Goal: Information Seeking & Learning: Learn about a topic

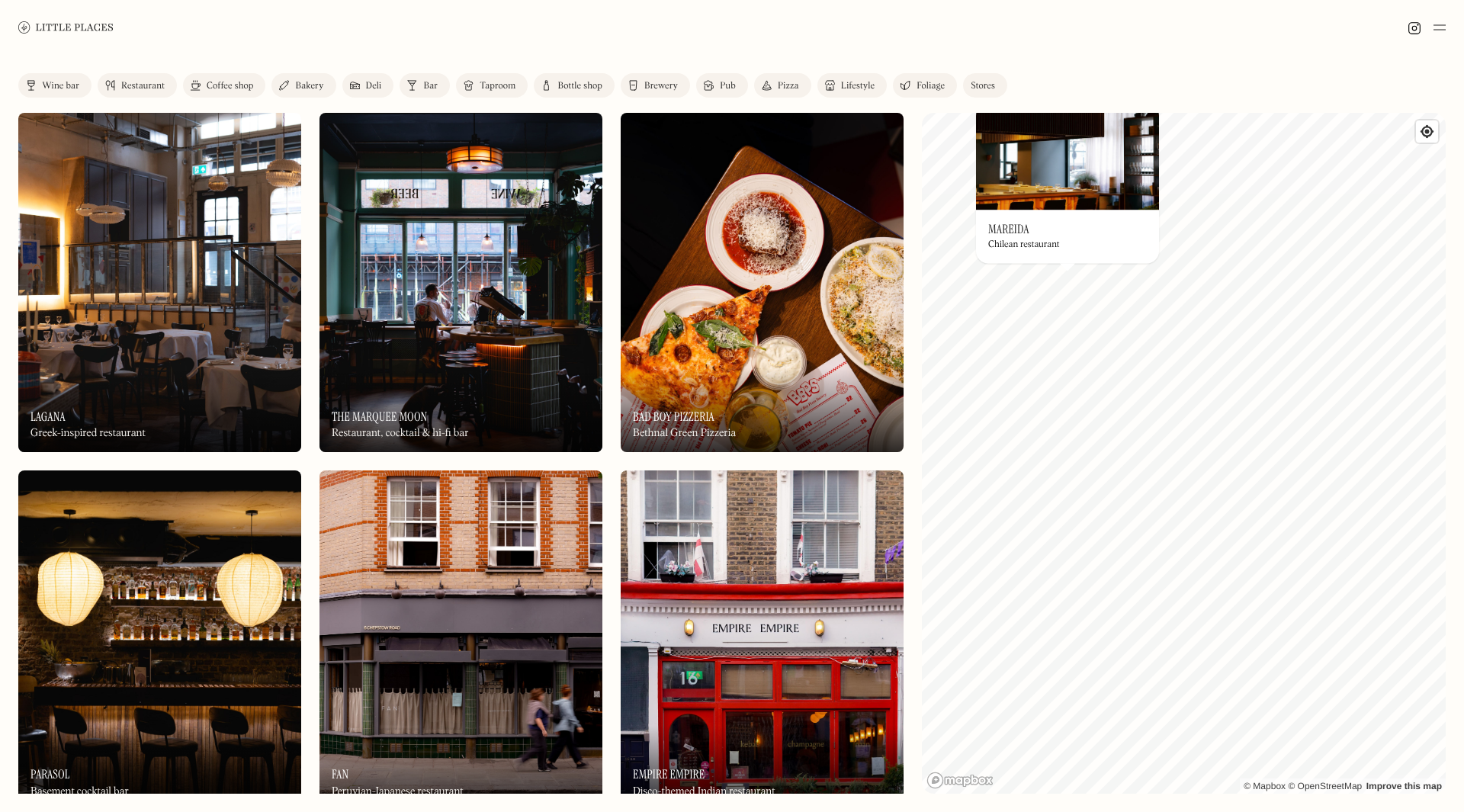
drag, startPoint x: 1056, startPoint y: 183, endPoint x: 1049, endPoint y: 188, distance: 8.6
click at [1049, 188] on img at bounding box center [1067, 156] width 183 height 107
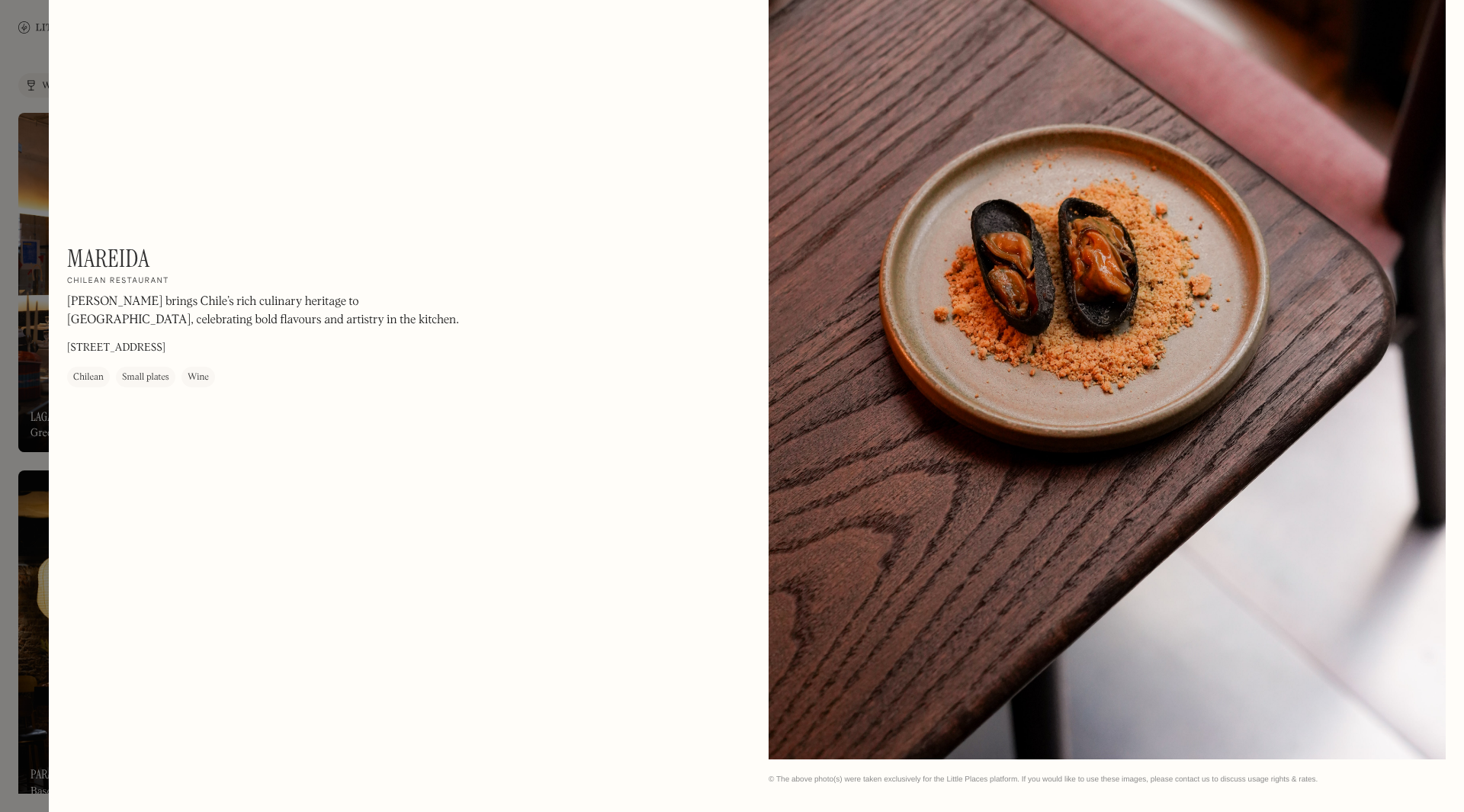
scroll to position [3033, 0]
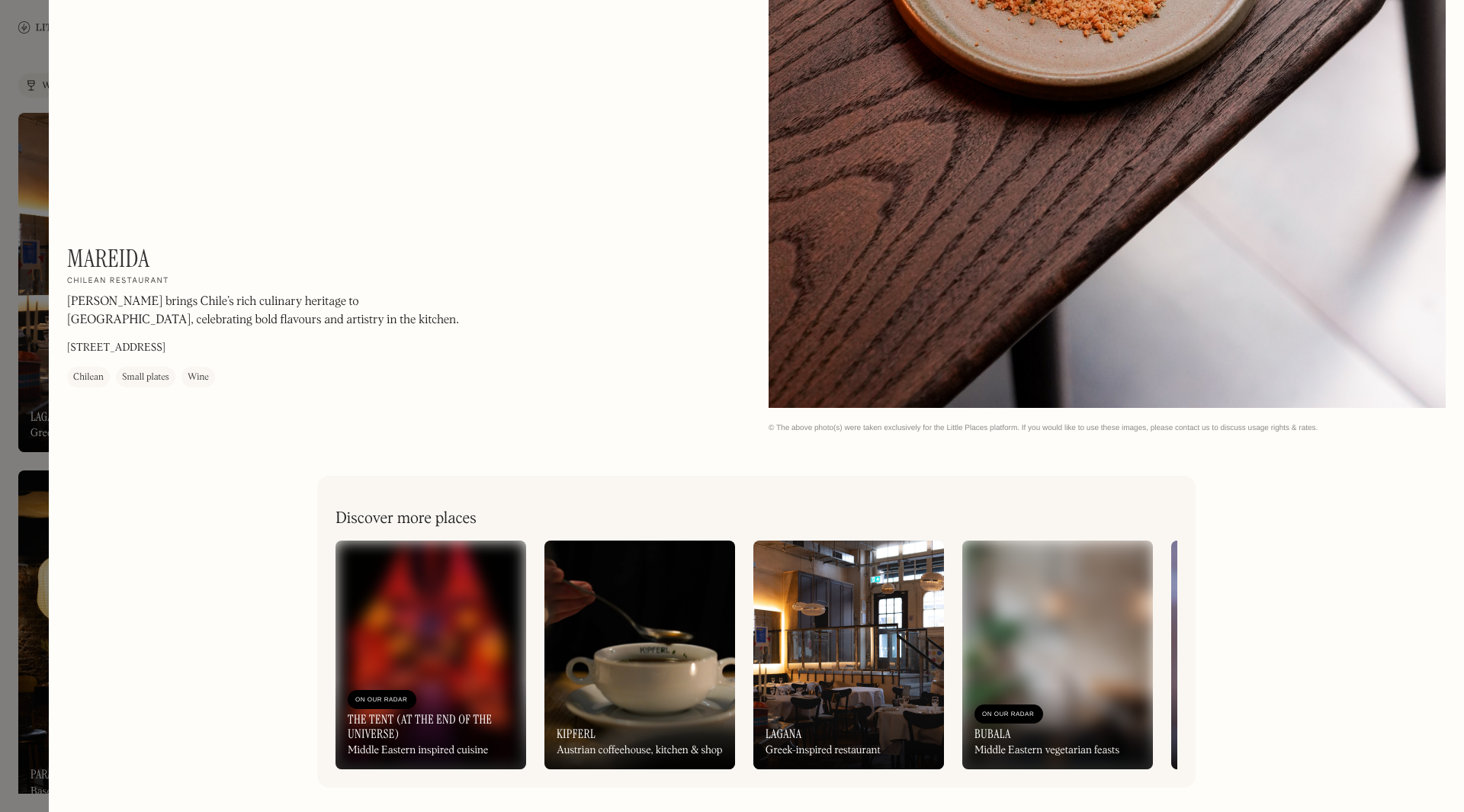
click at [26, 85] on div at bounding box center [732, 406] width 1464 height 812
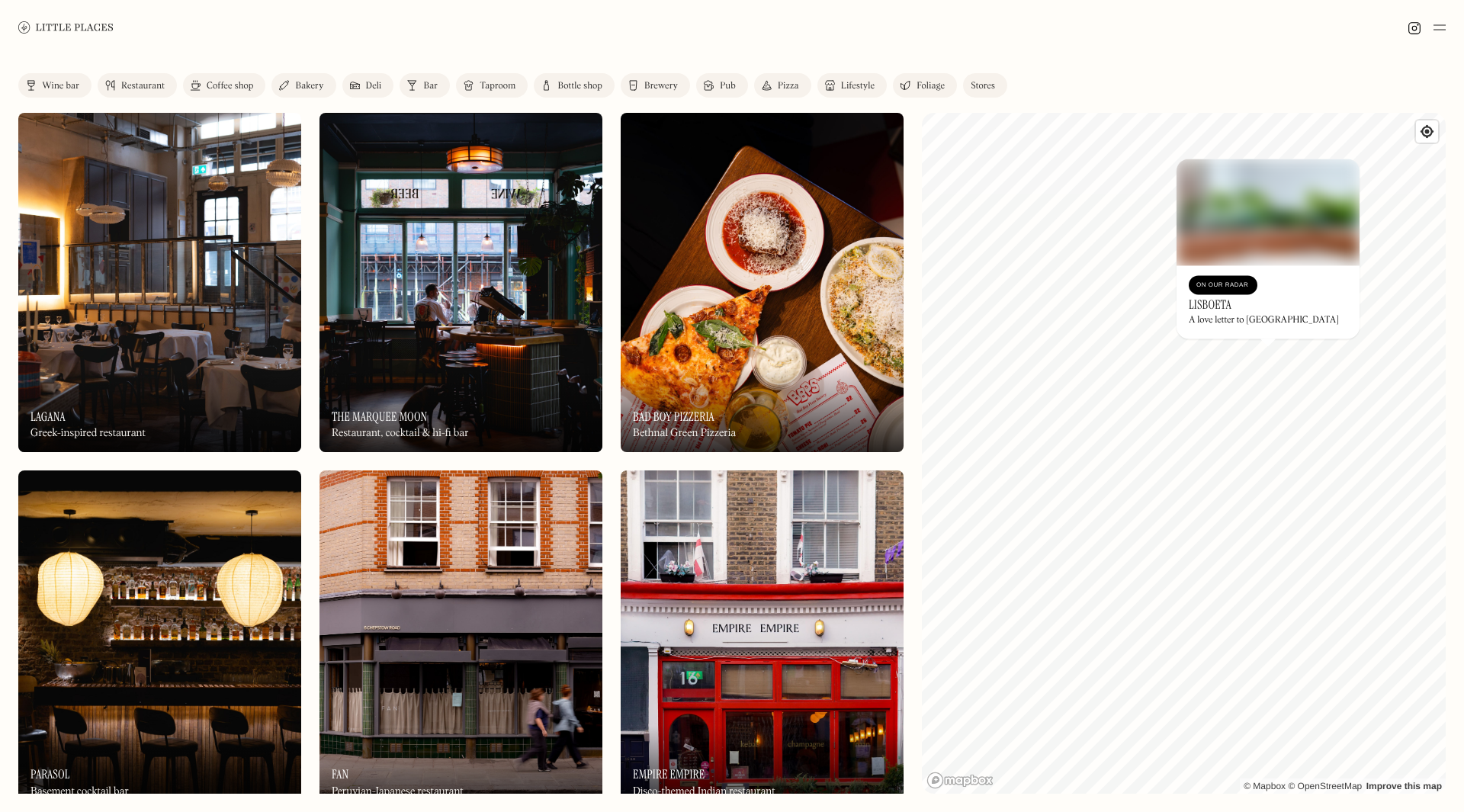
click at [1228, 279] on div "On Our Radar" at bounding box center [1224, 284] width 53 height 15
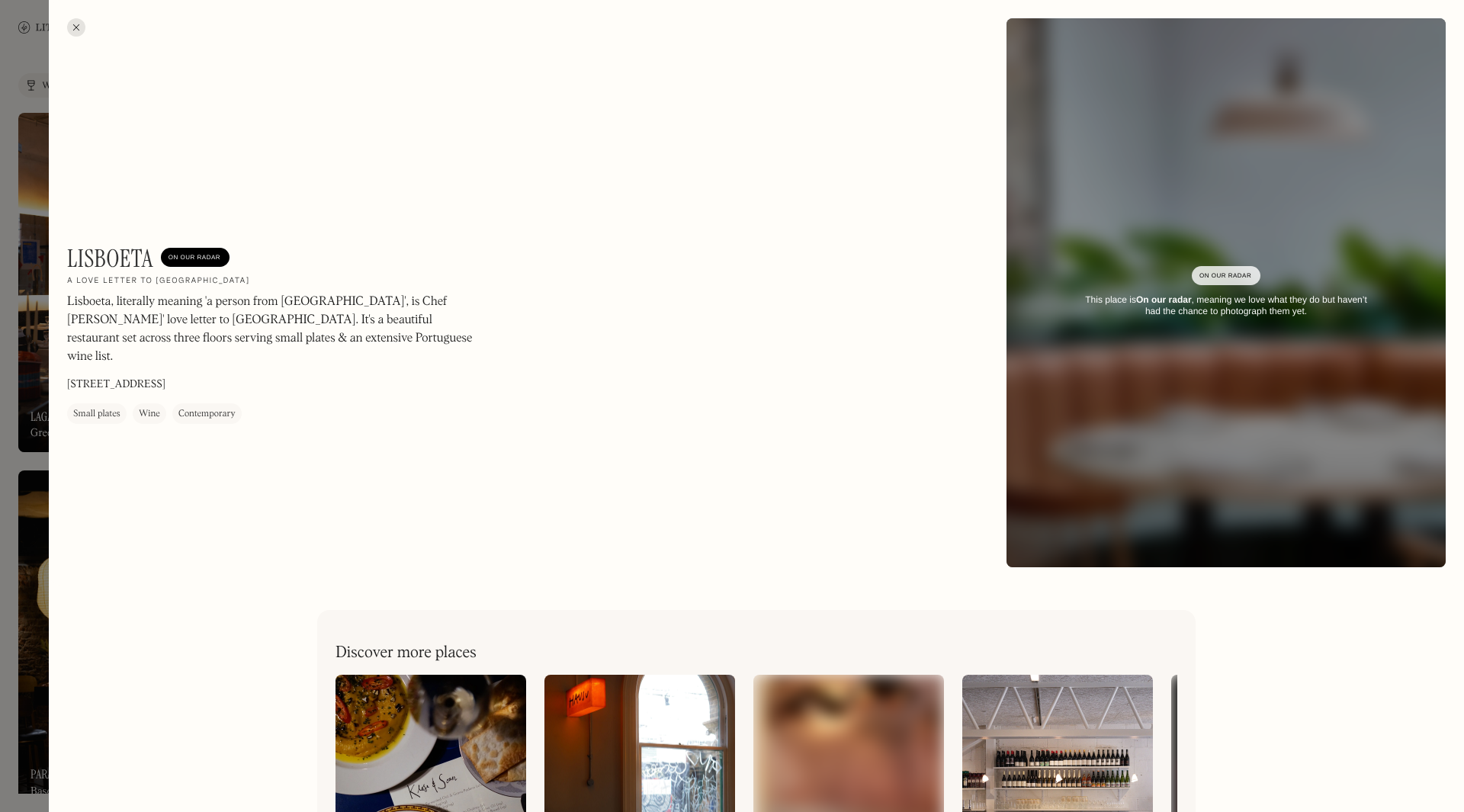
click at [1171, 280] on div "On Our Radar This place is On our radar , meaning we love what they do but have…" at bounding box center [1226, 292] width 439 height 95
click at [112, 262] on h1 "Lisboeta" at bounding box center [110, 258] width 86 height 29
drag, startPoint x: 149, startPoint y: 260, endPoint x: 68, endPoint y: 249, distance: 81.7
click at [68, 249] on h1 "Lisboeta" at bounding box center [110, 258] width 86 height 29
copy h1 "Lisboeta"
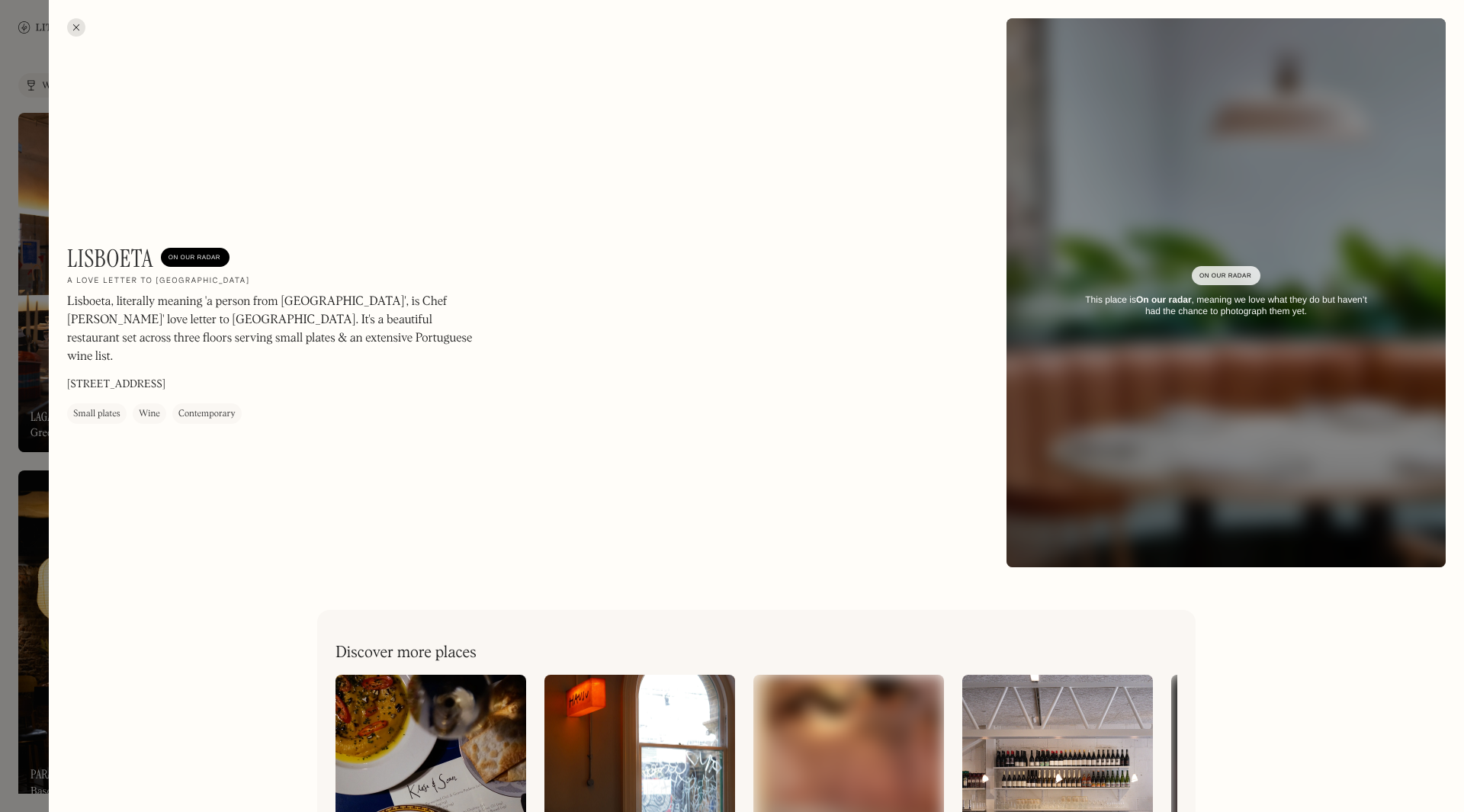
click at [5, 437] on div at bounding box center [732, 406] width 1464 height 812
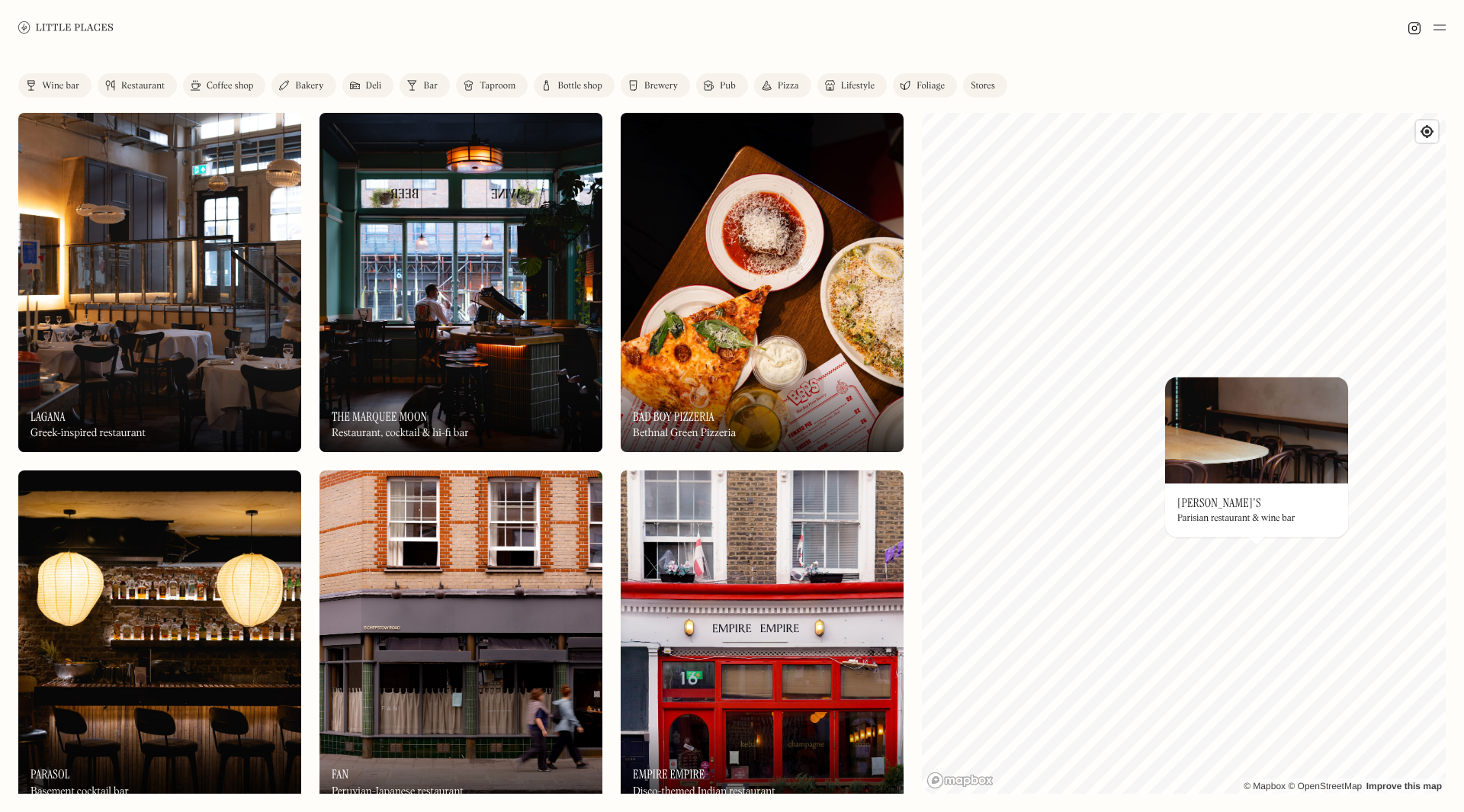
click at [1262, 477] on img at bounding box center [1257, 430] width 183 height 107
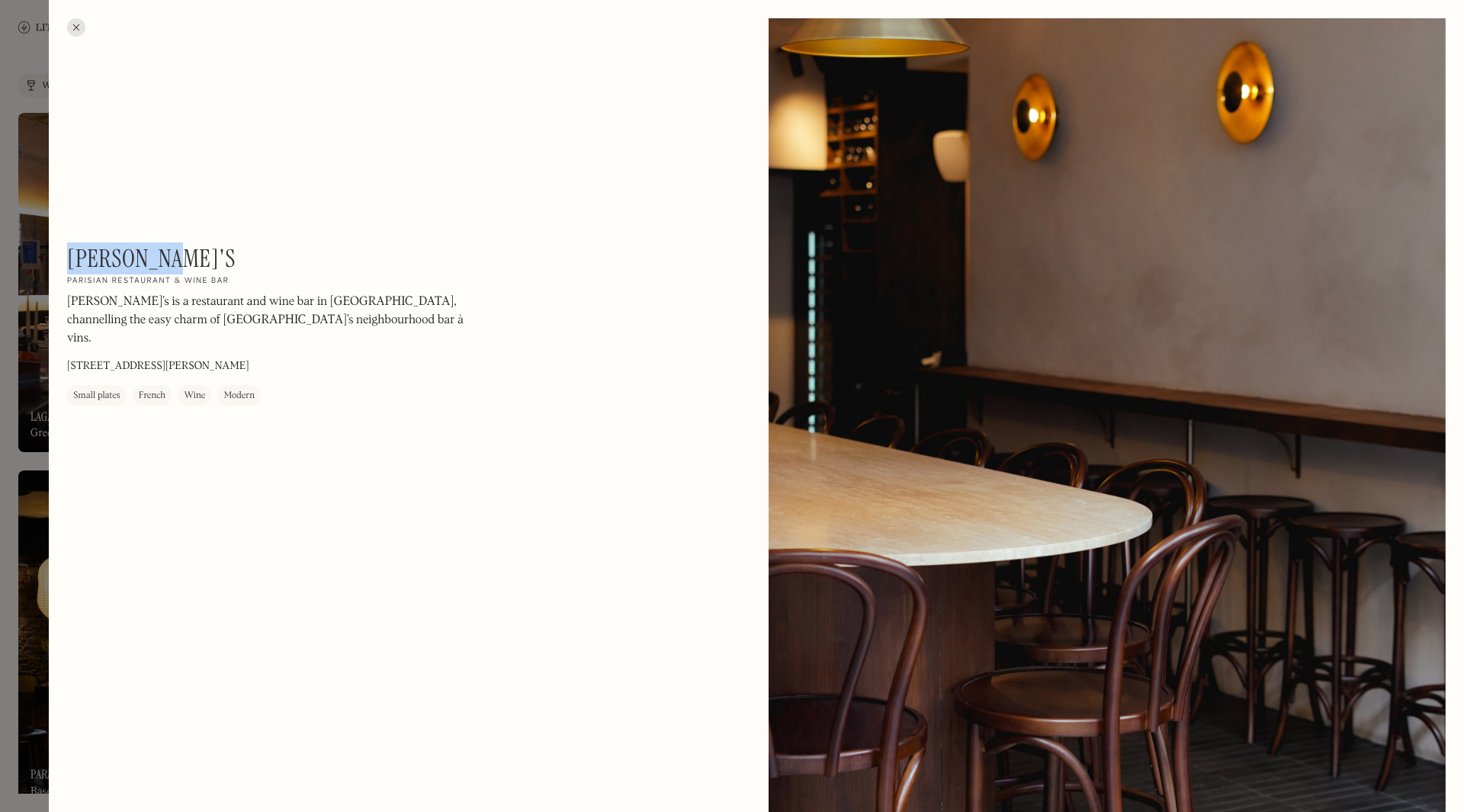
drag, startPoint x: 177, startPoint y: 261, endPoint x: 68, endPoint y: 260, distance: 109.0
click at [68, 260] on div "[PERSON_NAME]'s On Our Radar Parisian restaurant & wine bar [PERSON_NAME]’s is …" at bounding box center [273, 325] width 412 height 162
click at [1204, 433] on div at bounding box center [1107, 441] width 677 height 847
click at [6, 118] on div at bounding box center [732, 406] width 1464 height 812
